Goal: Ask a question

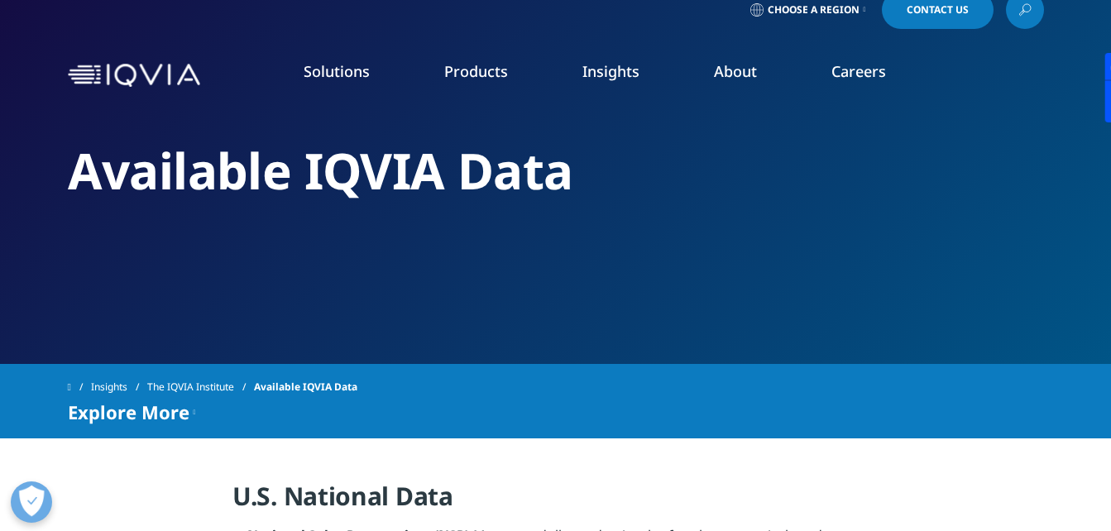
click at [946, 317] on link "Data and Information Management" at bounding box center [994, 307] width 217 height 36
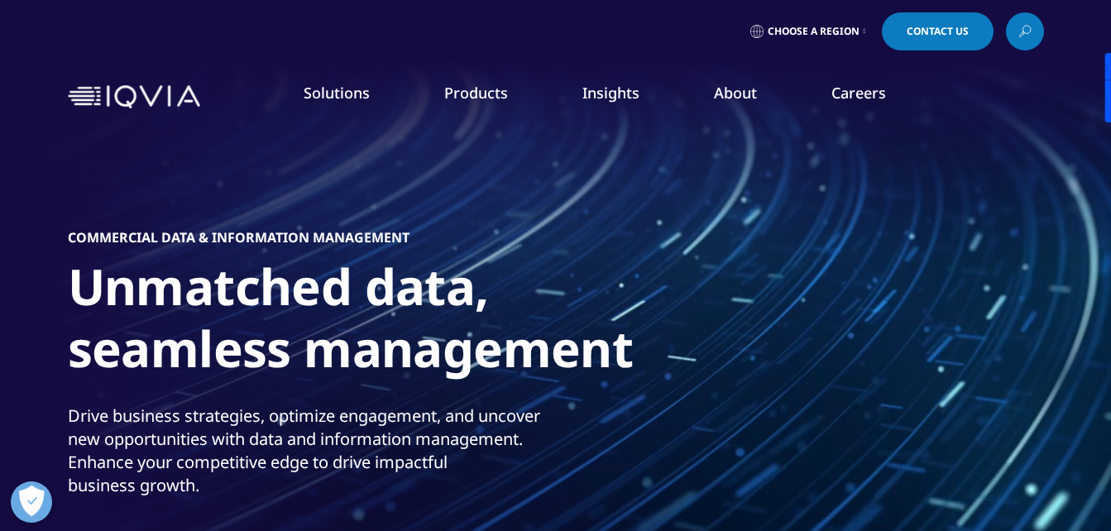
click at [913, 18] on link "Contact Us" at bounding box center [938, 31] width 112 height 38
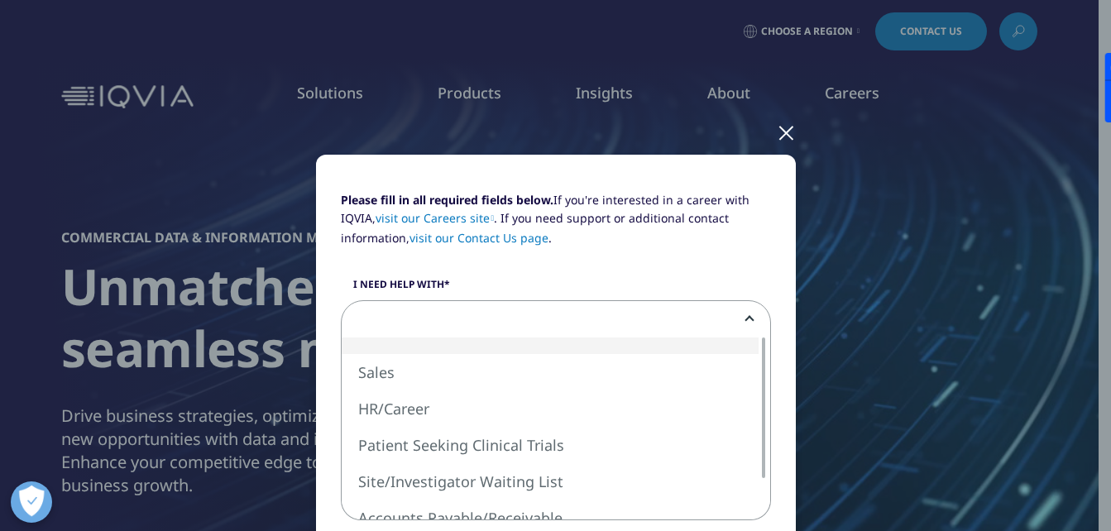
click at [500, 314] on span at bounding box center [556, 320] width 429 height 38
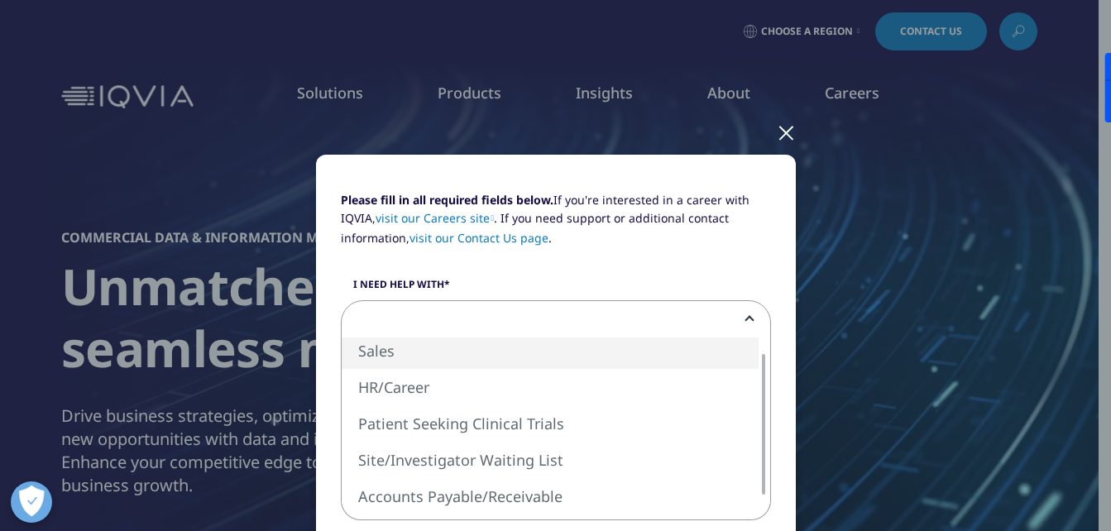
select select "Sales"
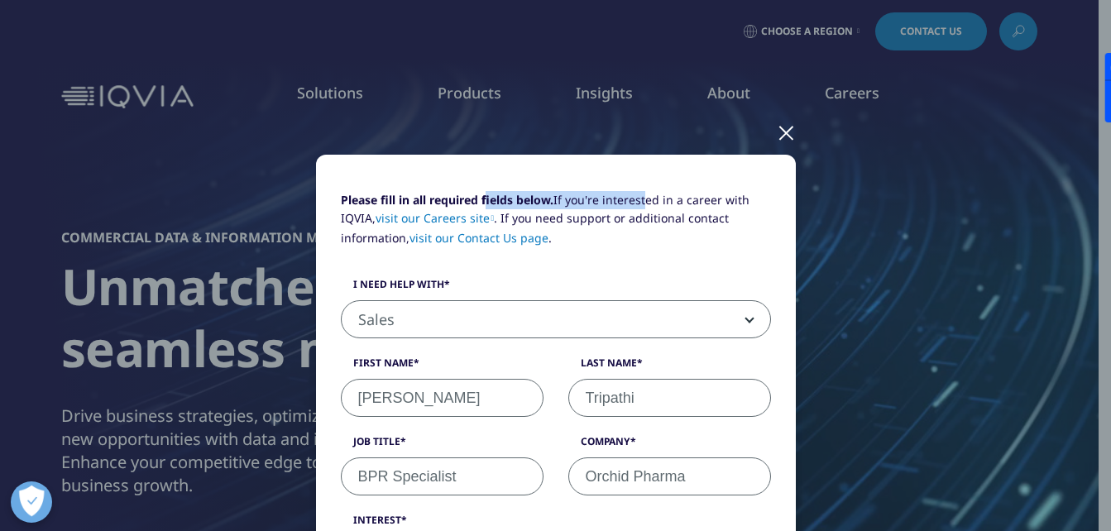
drag, startPoint x: 478, startPoint y: 162, endPoint x: 637, endPoint y: 185, distance: 160.5
drag, startPoint x: 637, startPoint y: 185, endPoint x: 887, endPoint y: 129, distance: 256.1
click at [777, 138] on div at bounding box center [786, 131] width 19 height 45
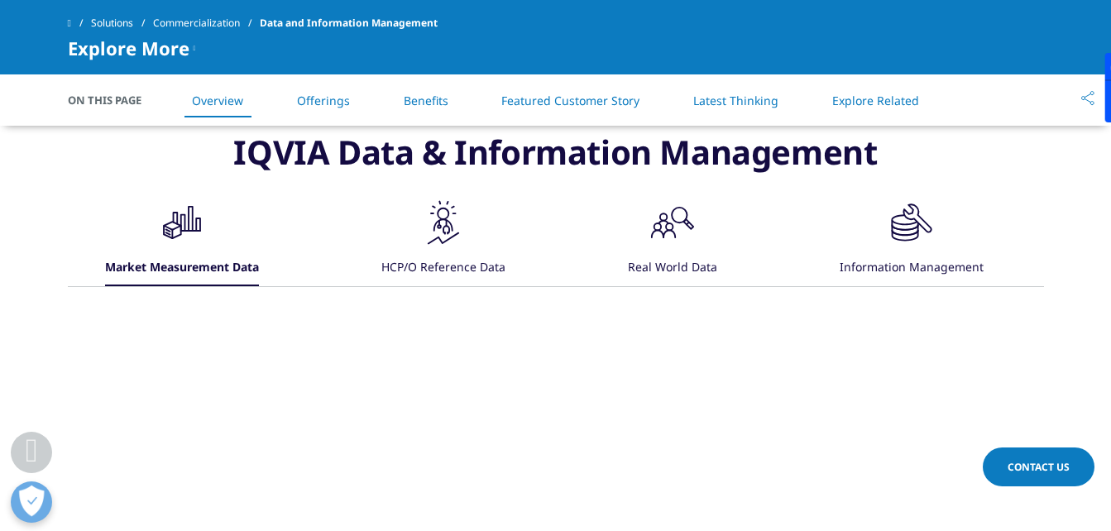
scroll to position [1009, 0]
click at [706, 230] on div ".cls-1{fill:#231f20;} Real World Data" at bounding box center [672, 243] width 89 height 89
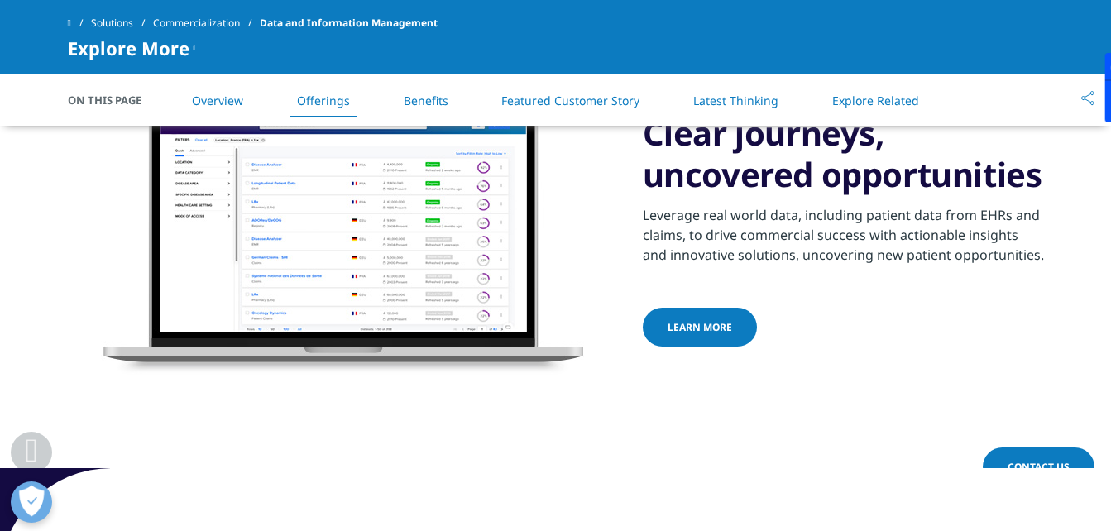
scroll to position [1272, 0]
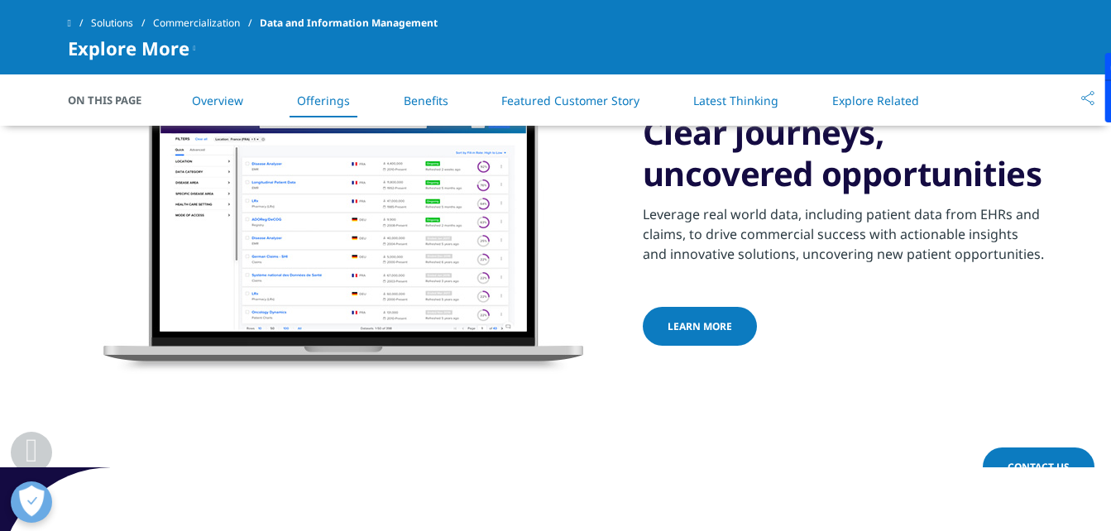
click at [693, 313] on link "LEARN MORE" at bounding box center [700, 326] width 114 height 39
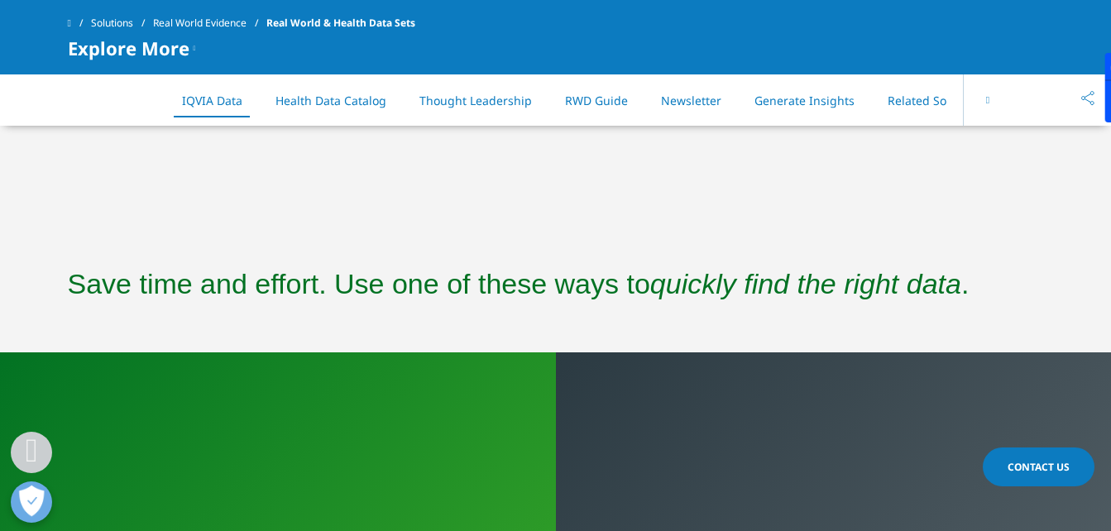
scroll to position [979, 0]
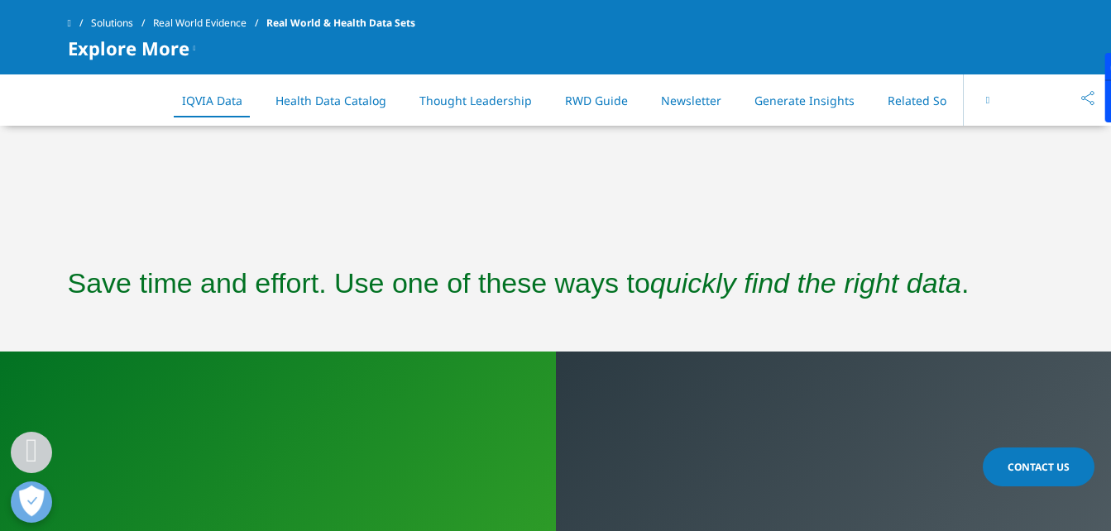
click at [1044, 462] on span "Contact Us" at bounding box center [1039, 467] width 62 height 14
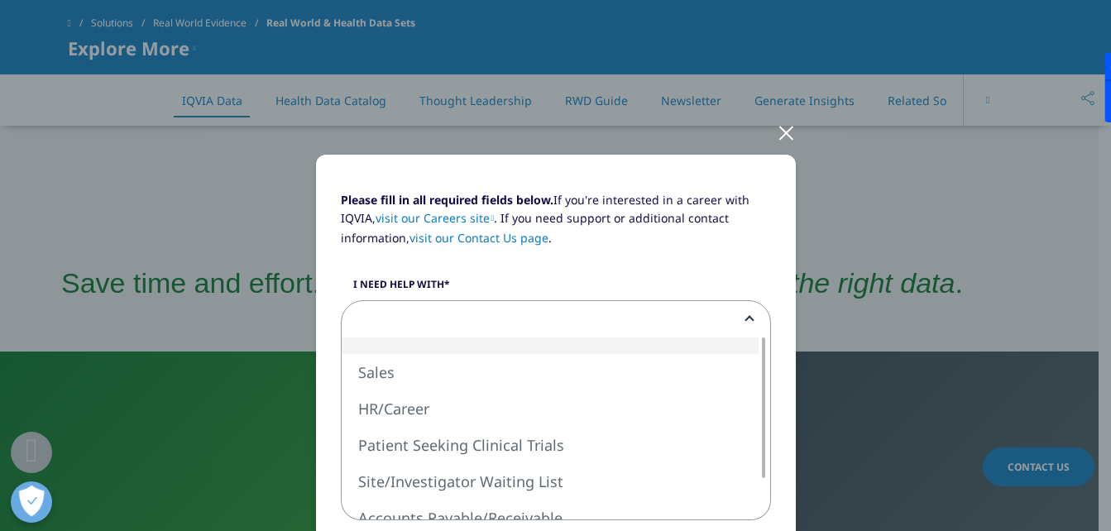
click at [759, 327] on span at bounding box center [556, 320] width 429 height 38
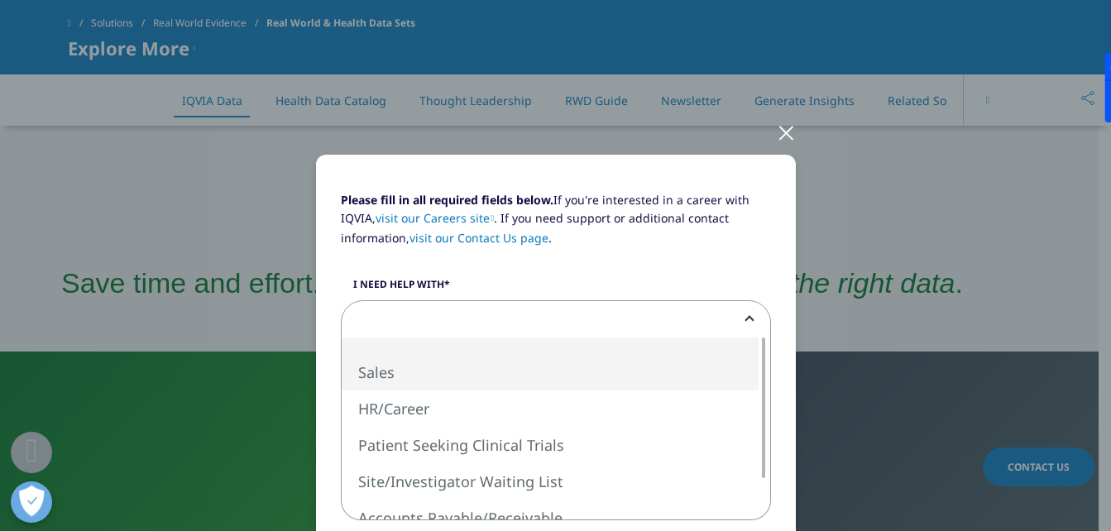
select select "Sales"
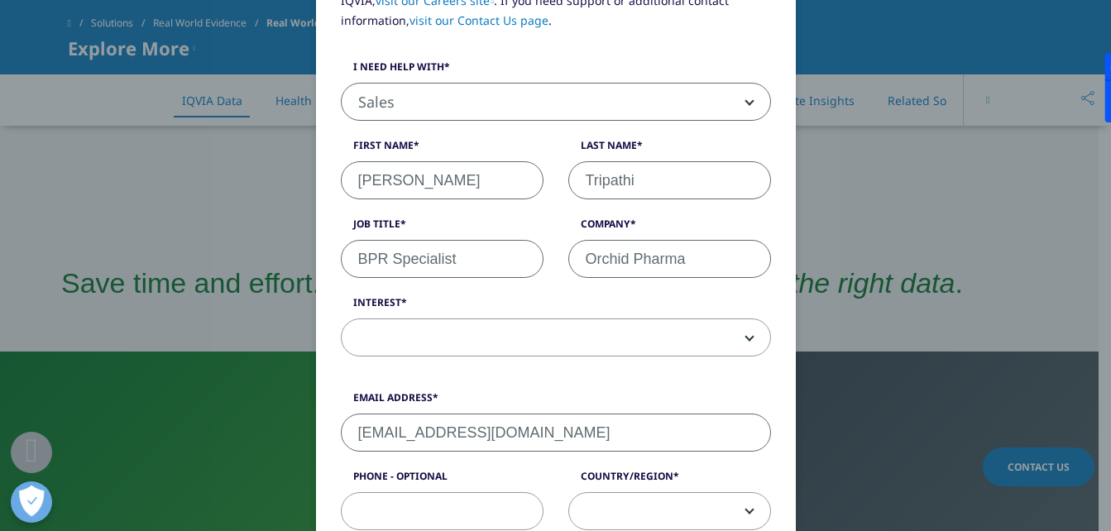
scroll to position [218, 0]
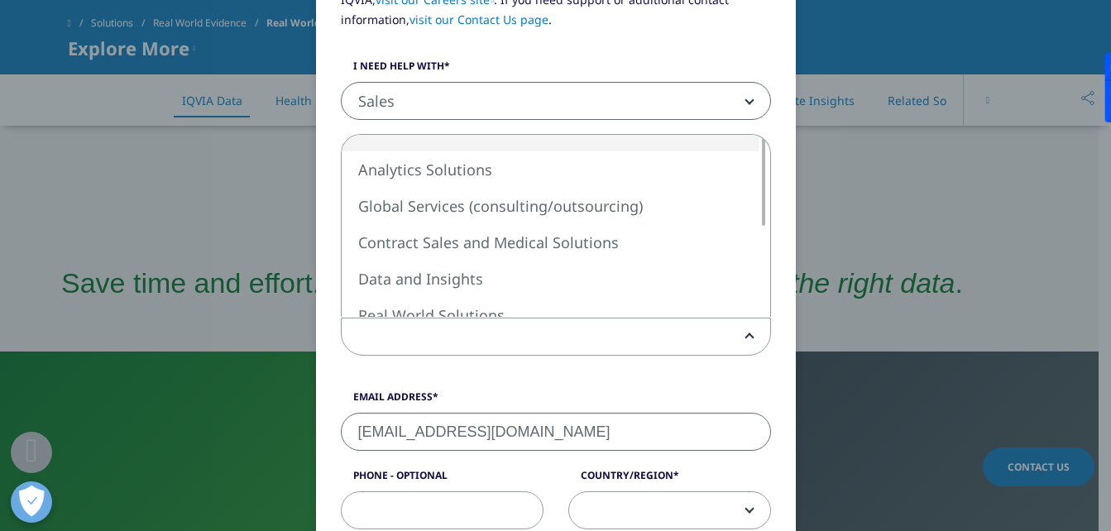
click at [718, 338] on span at bounding box center [556, 337] width 429 height 38
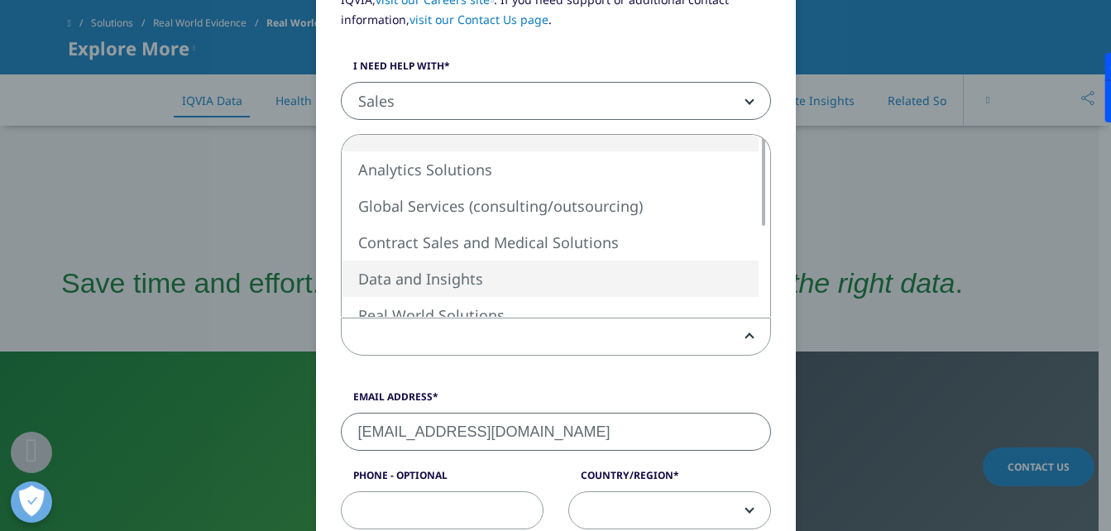
select select "Data and Insights"
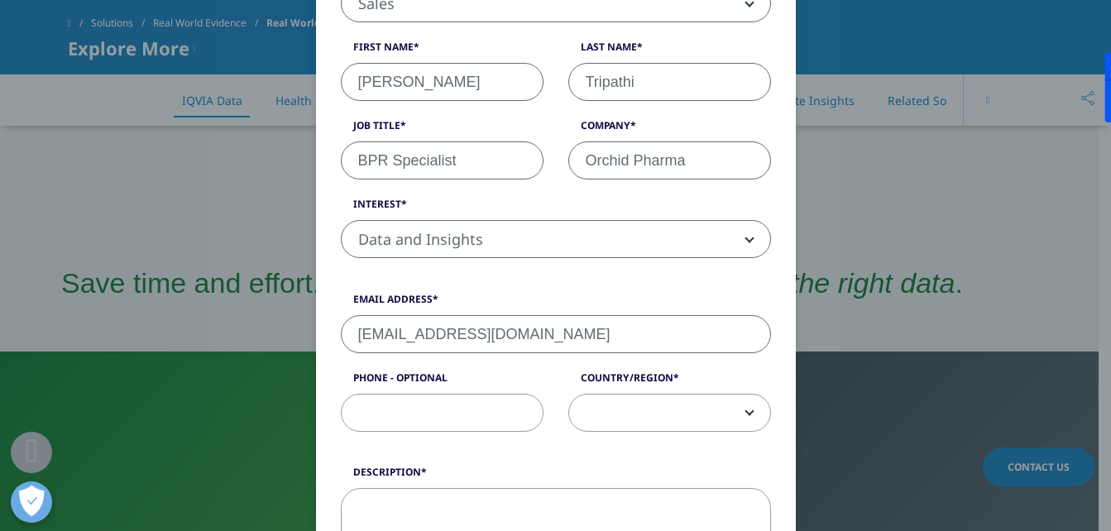
scroll to position [317, 0]
click at [481, 414] on input "Phone - Optional" at bounding box center [442, 412] width 203 height 38
type input "8860112273"
click at [580, 419] on span at bounding box center [669, 413] width 201 height 38
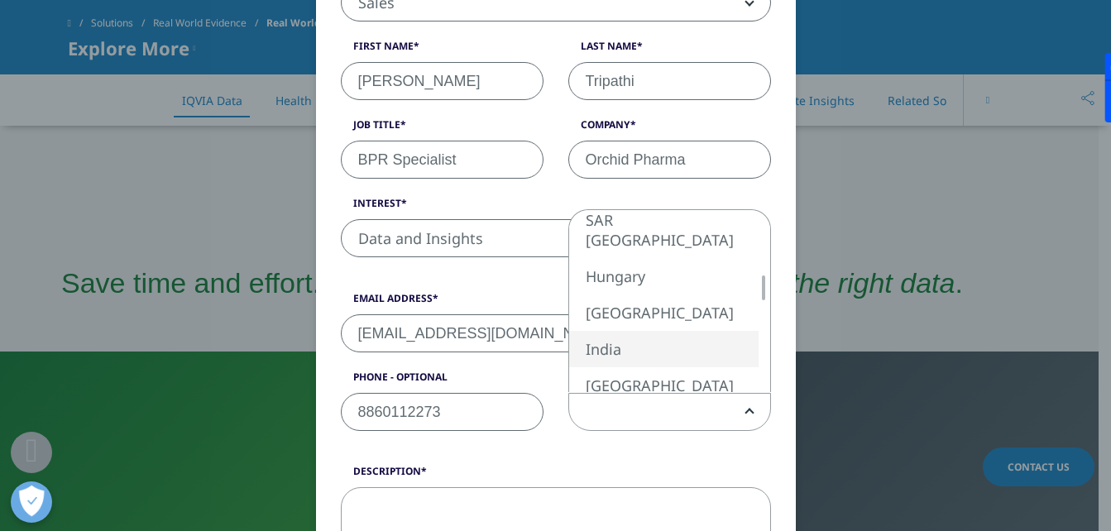
select select "India"
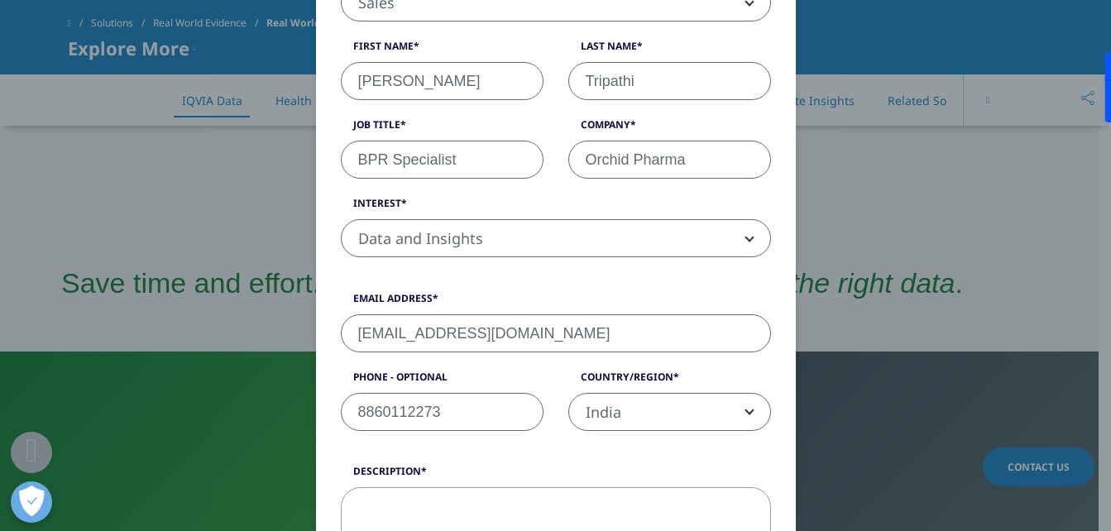
scroll to position [489, 0]
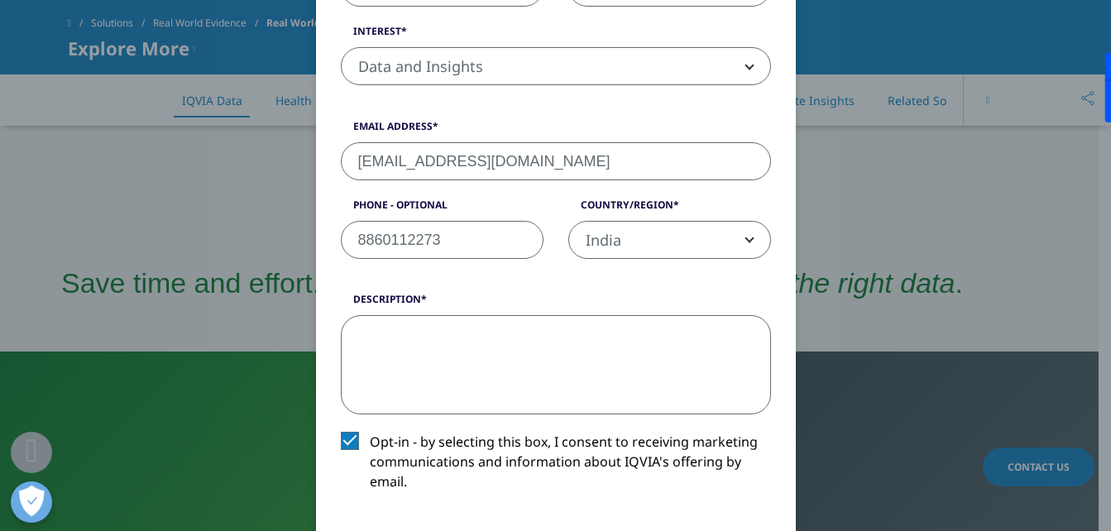
click at [454, 372] on textarea "Description" at bounding box center [556, 364] width 430 height 99
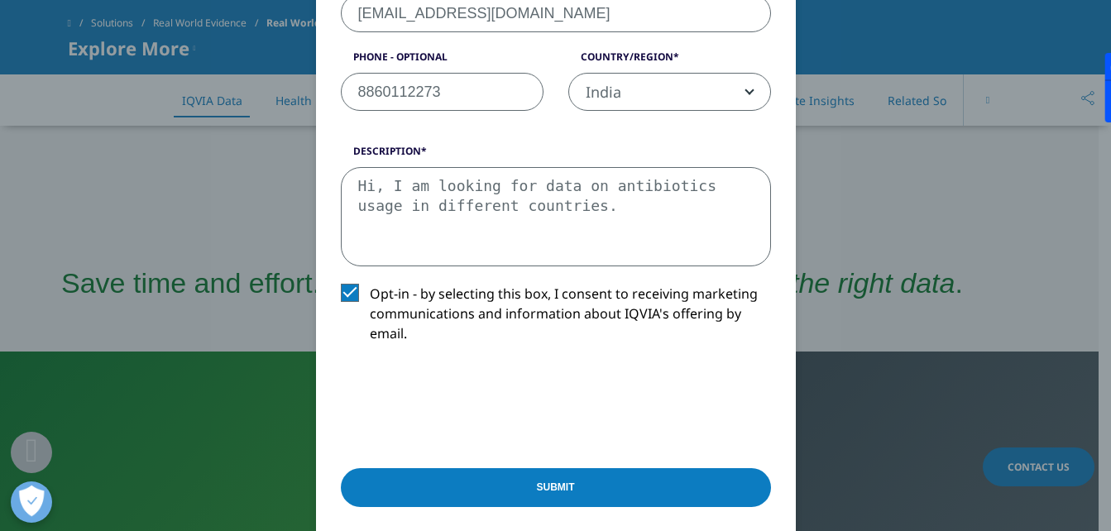
scroll to position [644, 0]
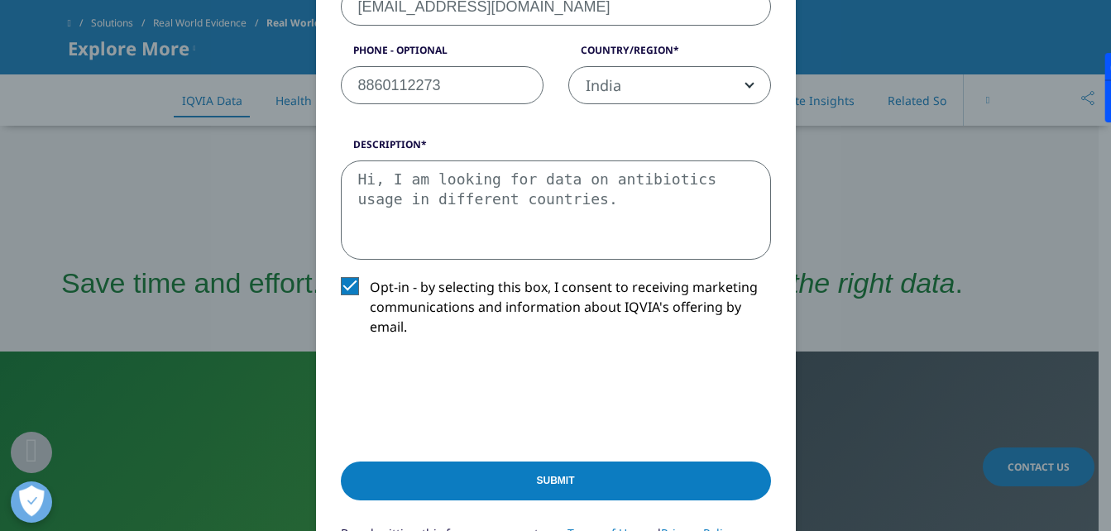
click at [562, 205] on textarea "Hi, I am looking for data on antibiotics usage in different countries." at bounding box center [556, 209] width 430 height 99
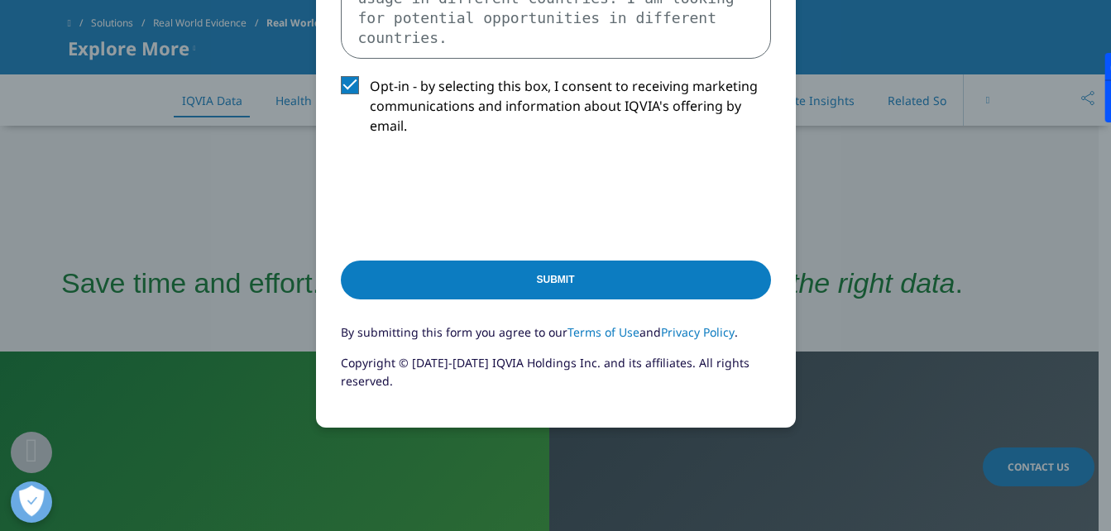
scroll to position [845, 0]
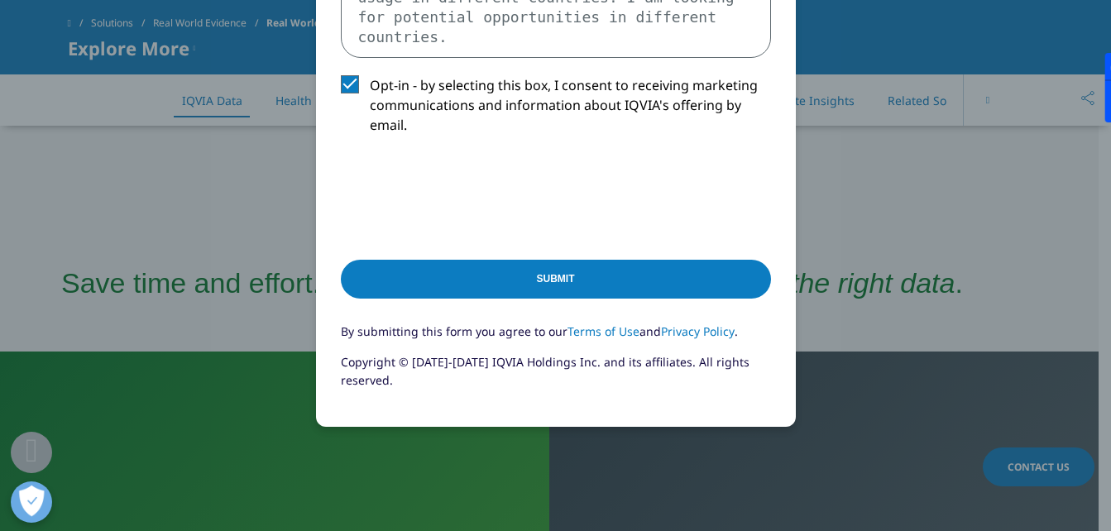
type textarea "Hi, I am looking for data on antibiotics usage in different countries. I am loo…"
click at [444, 272] on input "Submit" at bounding box center [556, 279] width 430 height 39
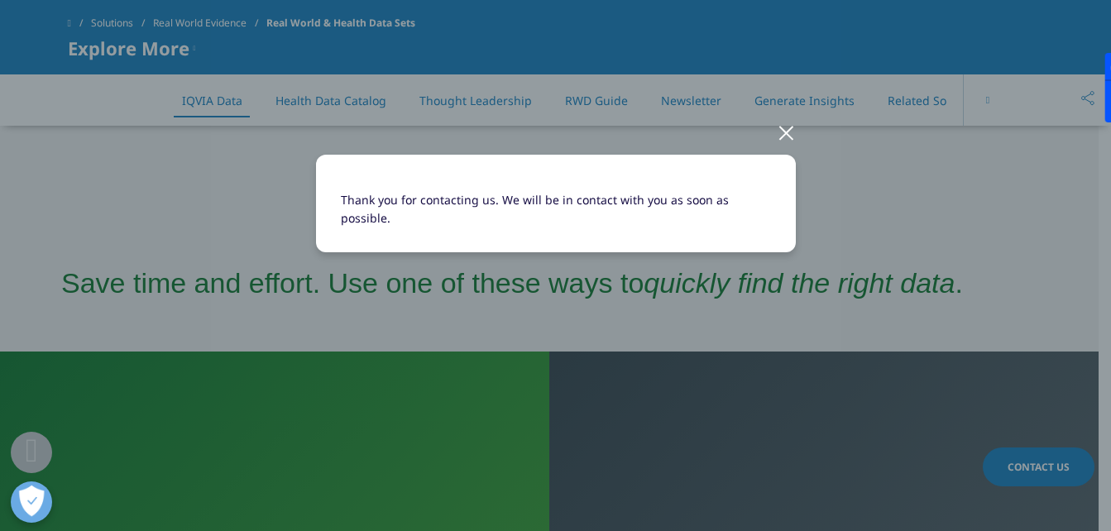
scroll to position [0, 0]
click at [778, 133] on div at bounding box center [786, 131] width 19 height 45
